Goal: Information Seeking & Learning: Stay updated

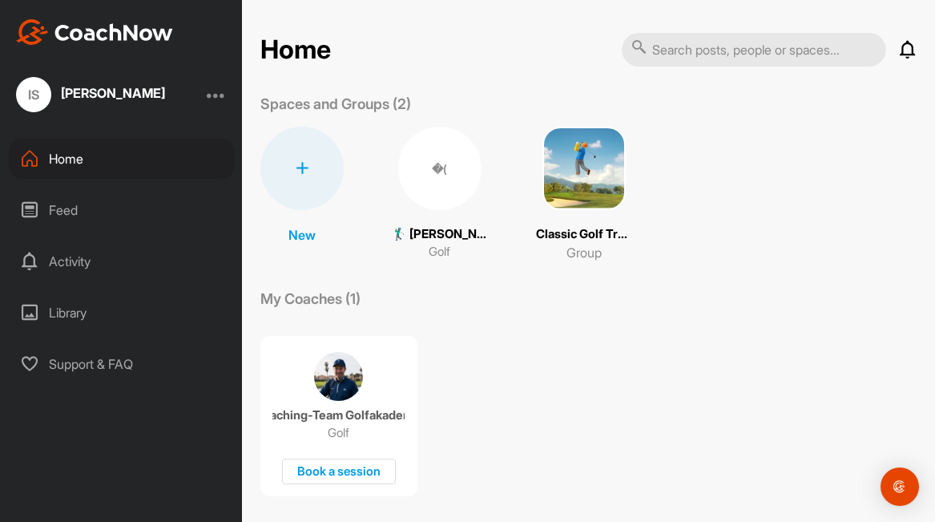
click at [57, 166] on div "Home" at bounding box center [122, 159] width 226 height 40
click at [74, 209] on div "Feed" at bounding box center [122, 210] width 226 height 40
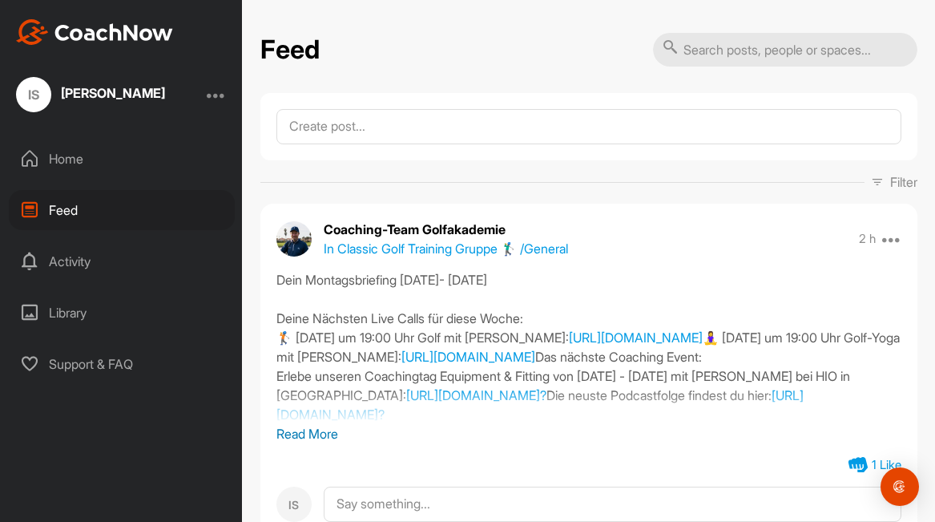
click at [67, 159] on div "Home" at bounding box center [122, 159] width 226 height 40
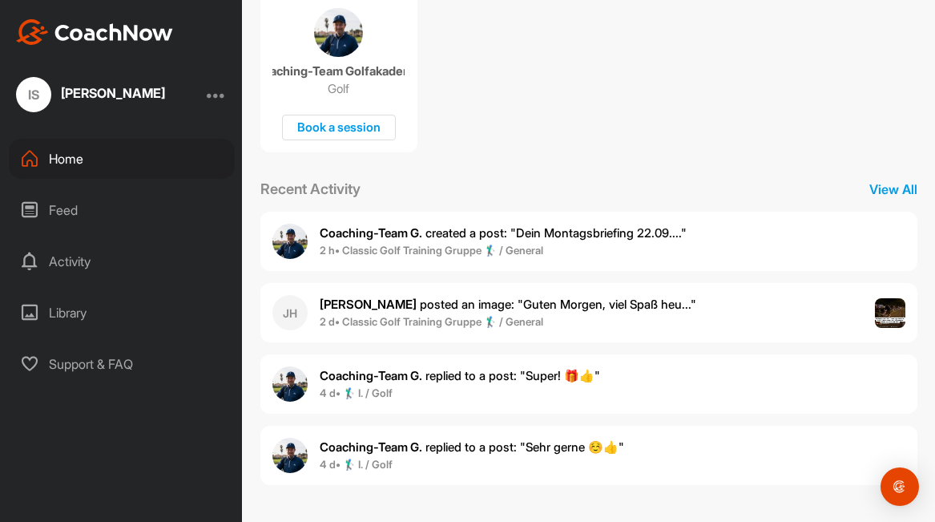
scroll to position [344, 0]
click at [553, 235] on span "Coaching-Team G. created a post : "Dein Montagsbriefing 22.09...."" at bounding box center [503, 232] width 367 height 15
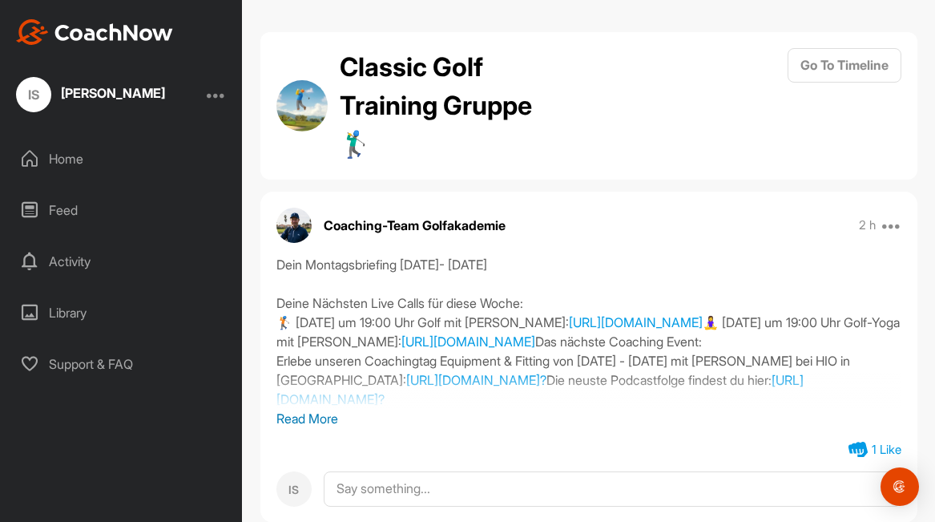
click at [327, 428] on p "Read More" at bounding box center [588, 418] width 625 height 19
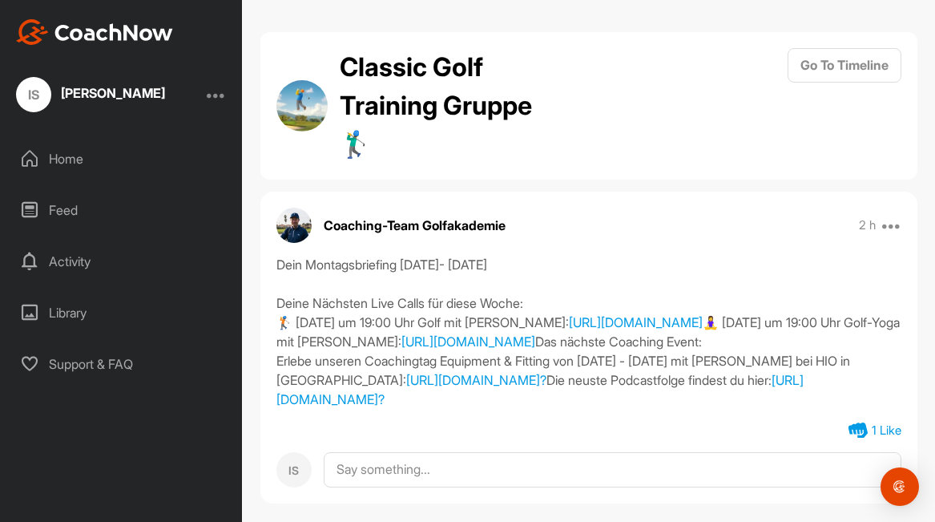
click at [72, 155] on div "Home" at bounding box center [122, 159] width 226 height 40
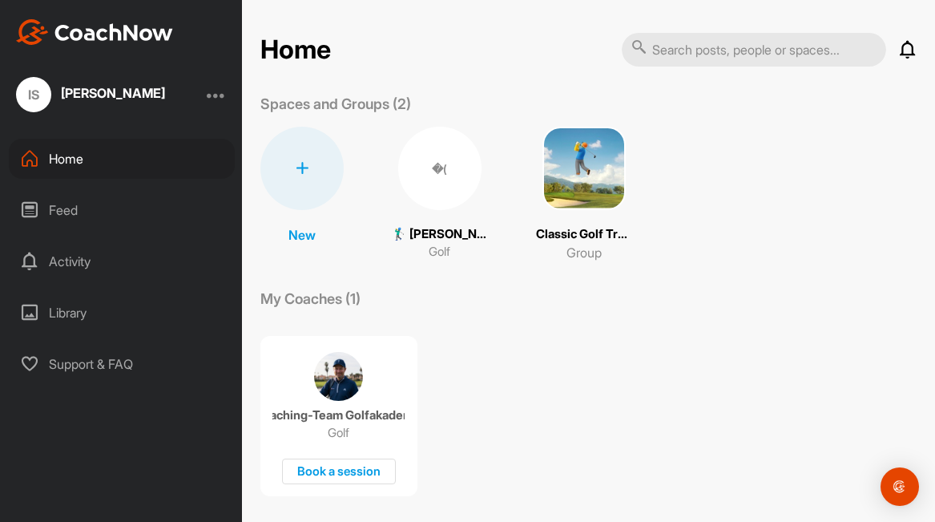
scroll to position [3, 0]
